Goal: Check status

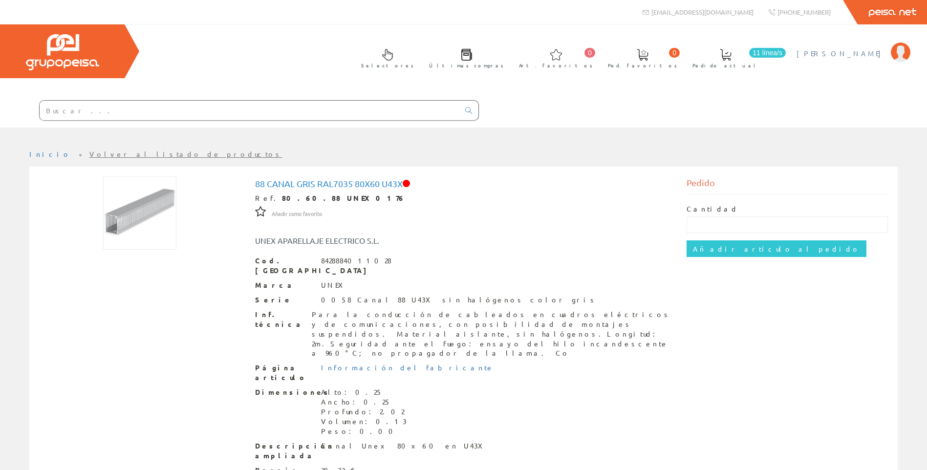
click at [858, 51] on span "[PERSON_NAME]" at bounding box center [841, 53] width 89 height 10
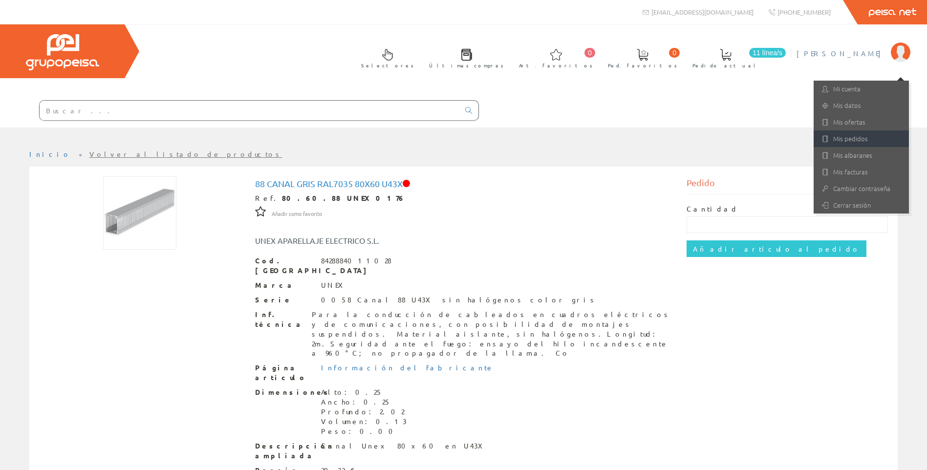
click at [837, 137] on link "Mis pedidos" at bounding box center [861, 138] width 95 height 17
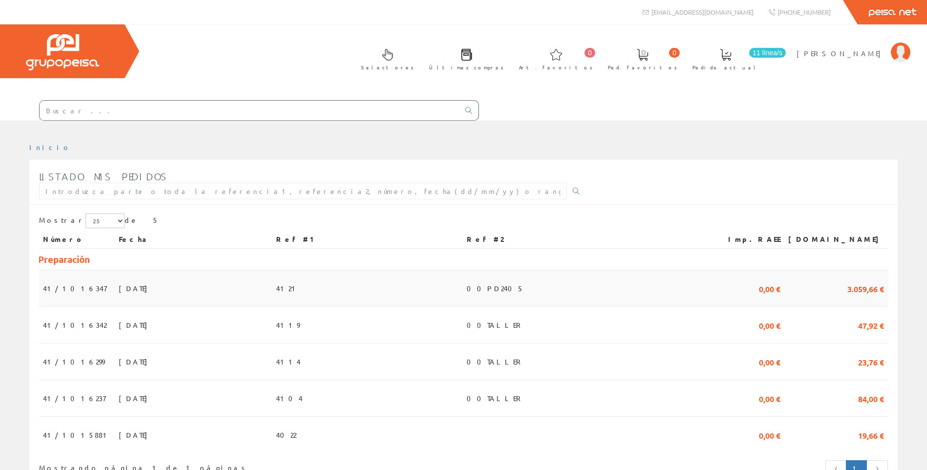
click at [119, 293] on span "[DATE]" at bounding box center [136, 288] width 34 height 17
click at [119, 325] on span "13/10/2025" at bounding box center [136, 325] width 34 height 17
